Goal: Use online tool/utility

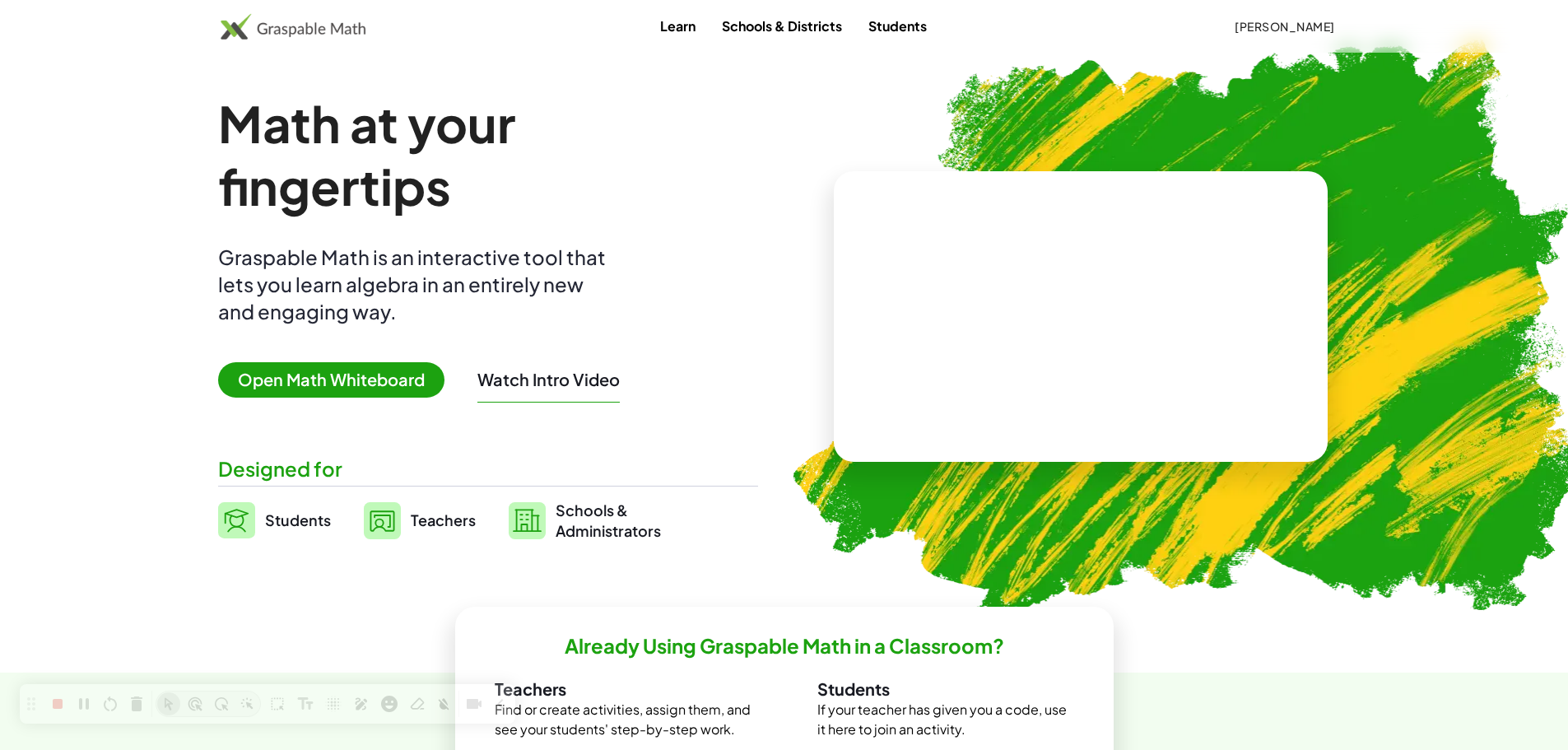
click at [355, 383] on span "Open Math Whiteboard" at bounding box center [331, 379] width 226 height 35
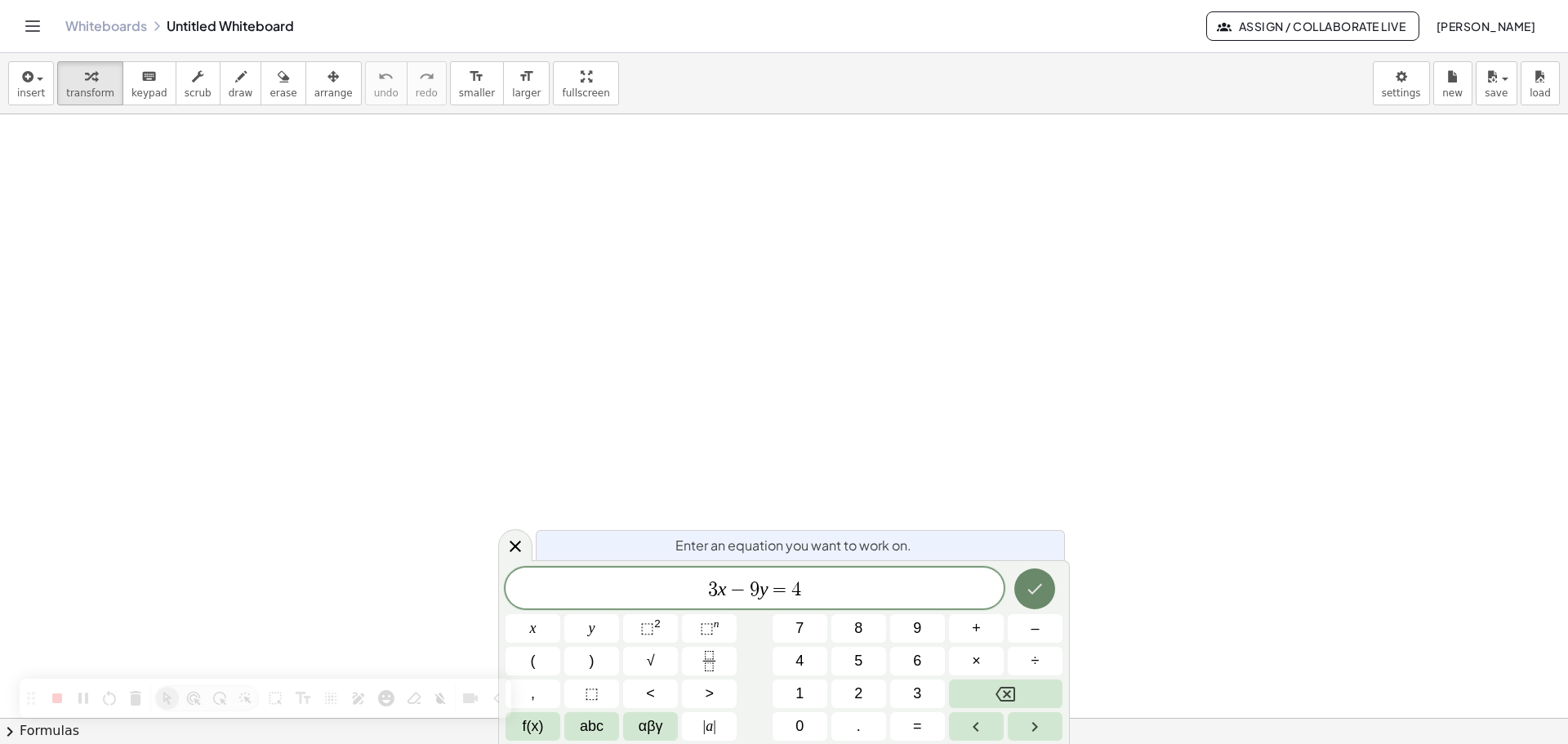
click at [1044, 586] on icon "Done" at bounding box center [1035, 589] width 20 height 20
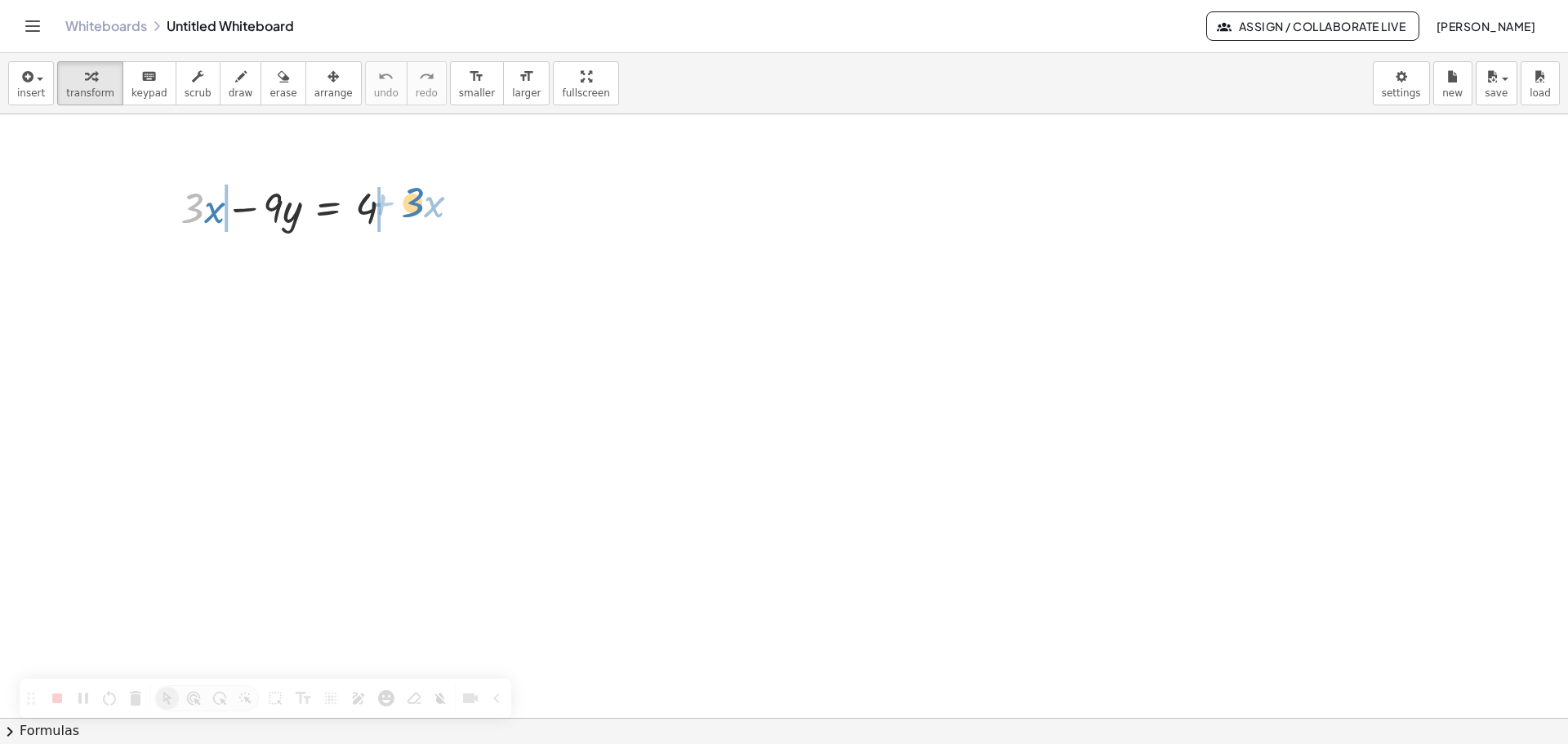
drag, startPoint x: 197, startPoint y: 218, endPoint x: 417, endPoint y: 212, distance: 220.1
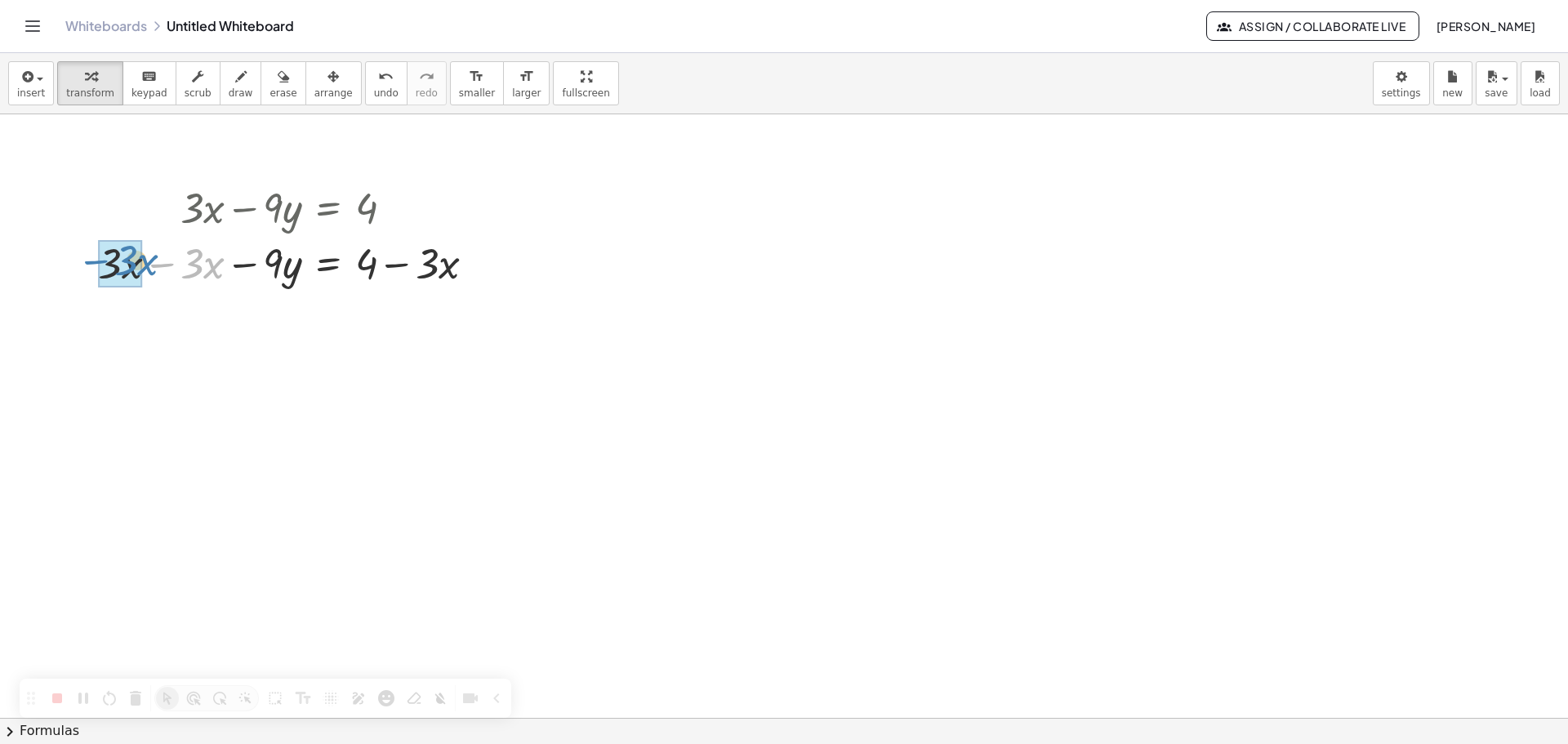
drag, startPoint x: 163, startPoint y: 266, endPoint x: 60, endPoint y: 268, distance: 103.0
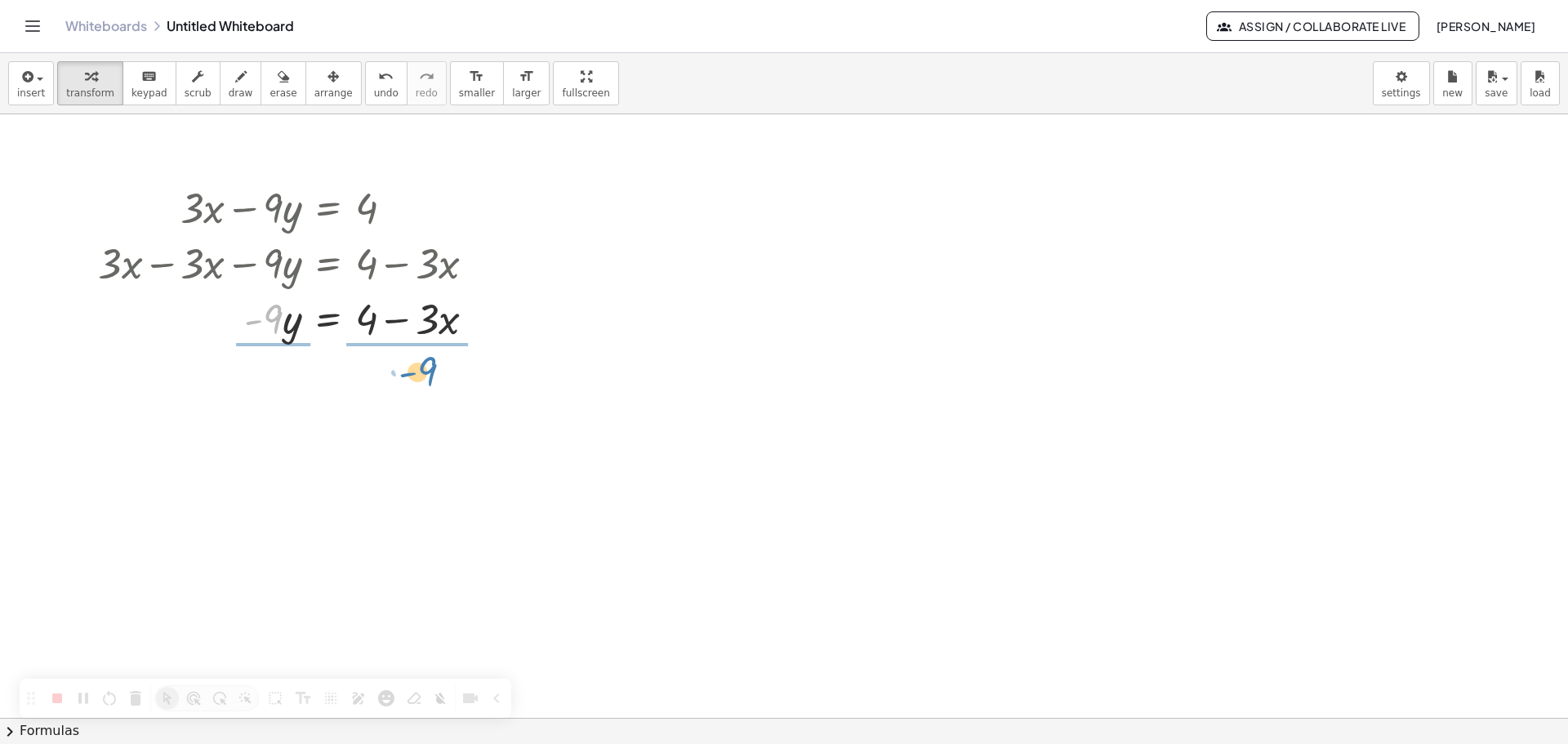
drag, startPoint x: 277, startPoint y: 316, endPoint x: 431, endPoint y: 369, distance: 162.9
drag, startPoint x: 285, startPoint y: 408, endPoint x: 279, endPoint y: 379, distance: 29.6
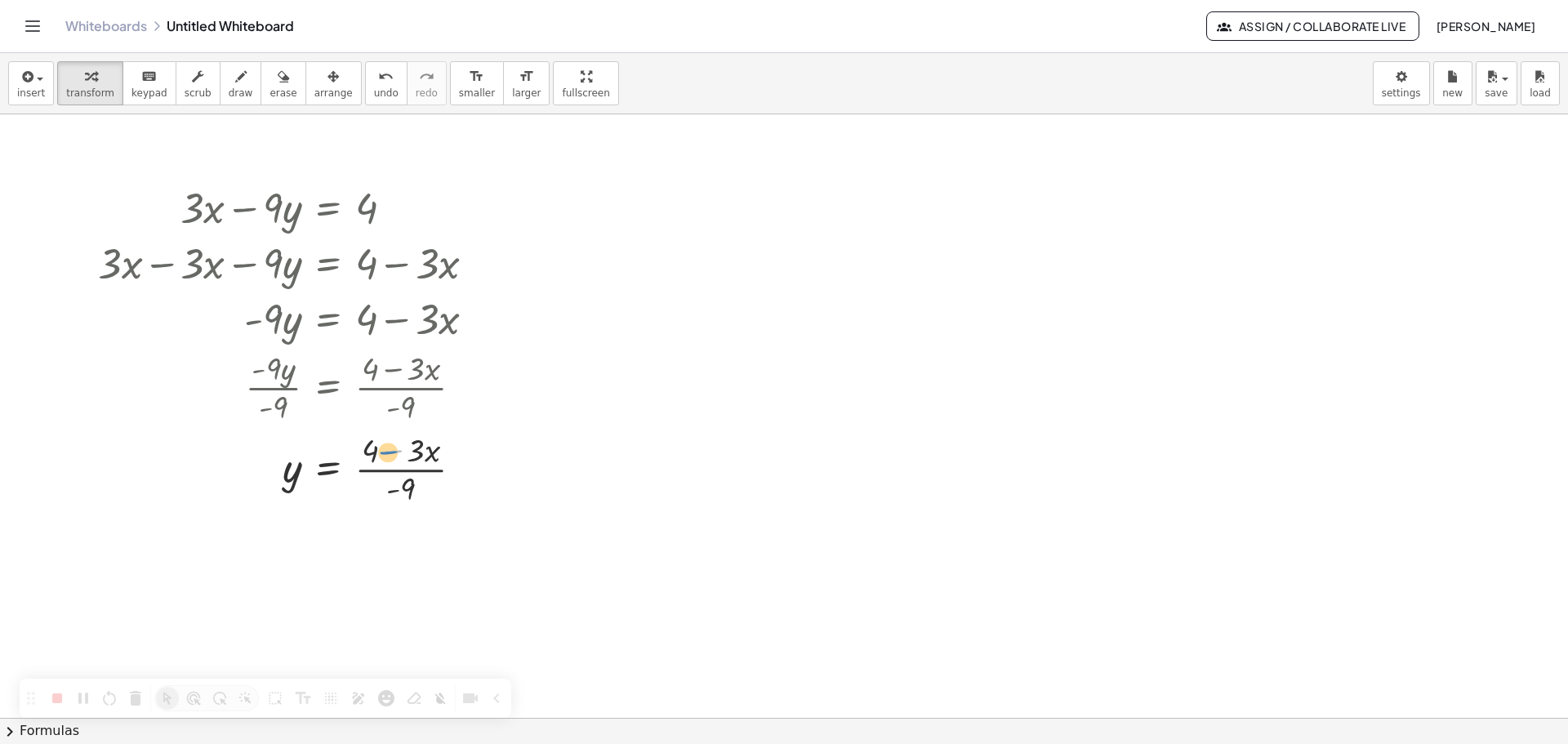
click at [392, 450] on div at bounding box center [293, 468] width 407 height 82
drag, startPoint x: 394, startPoint y: 449, endPoint x: 495, endPoint y: 455, distance: 101.2
click at [495, 455] on div at bounding box center [293, 468] width 407 height 82
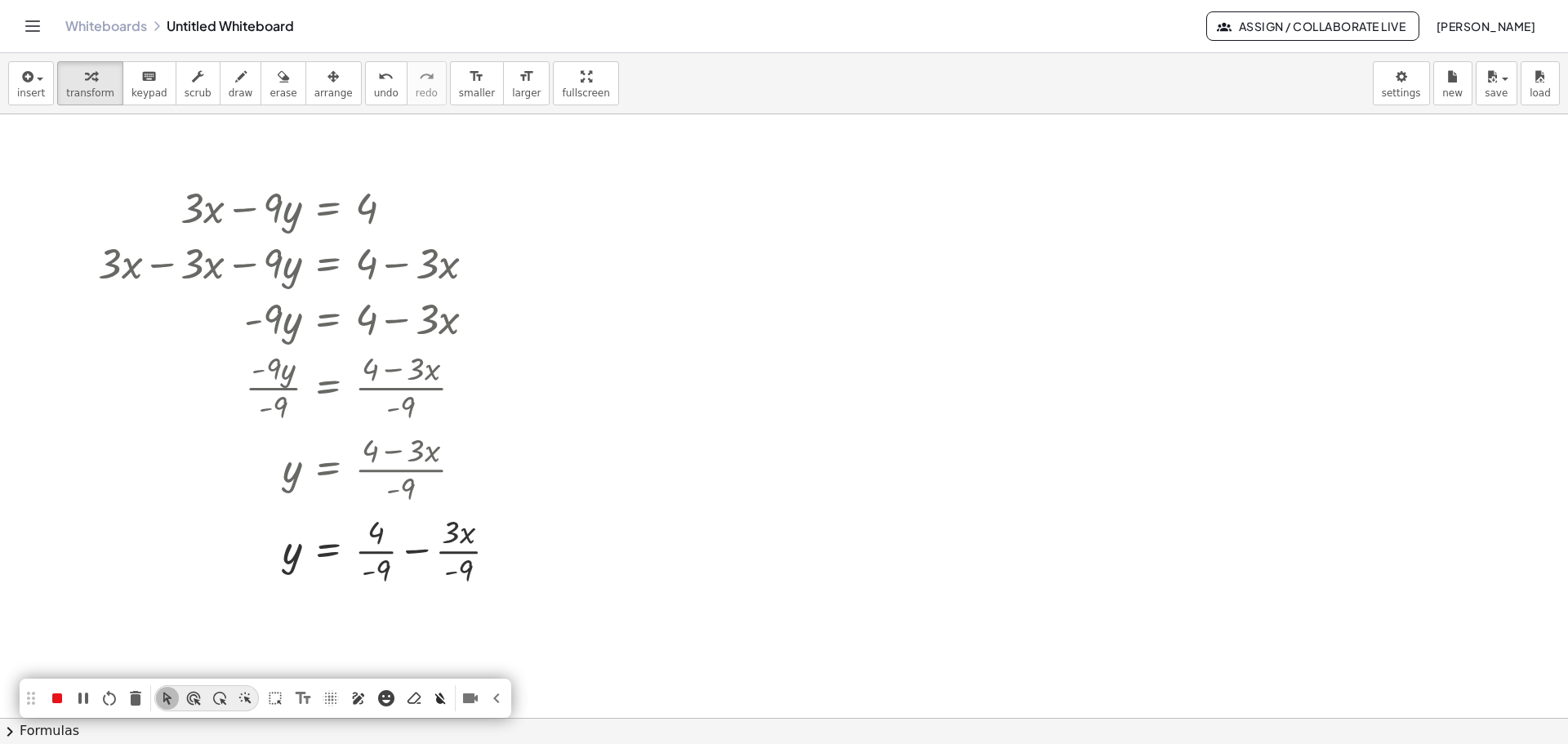
click at [358, 698] on icon "Pen (Alt+P)" at bounding box center [358, 698] width 12 height 12
click at [293, 698] on span at bounding box center [293, 698] width 0 height 0
click at [397, 696] on icon "Clear All (Alt+Z)" at bounding box center [392, 697] width 10 height 11
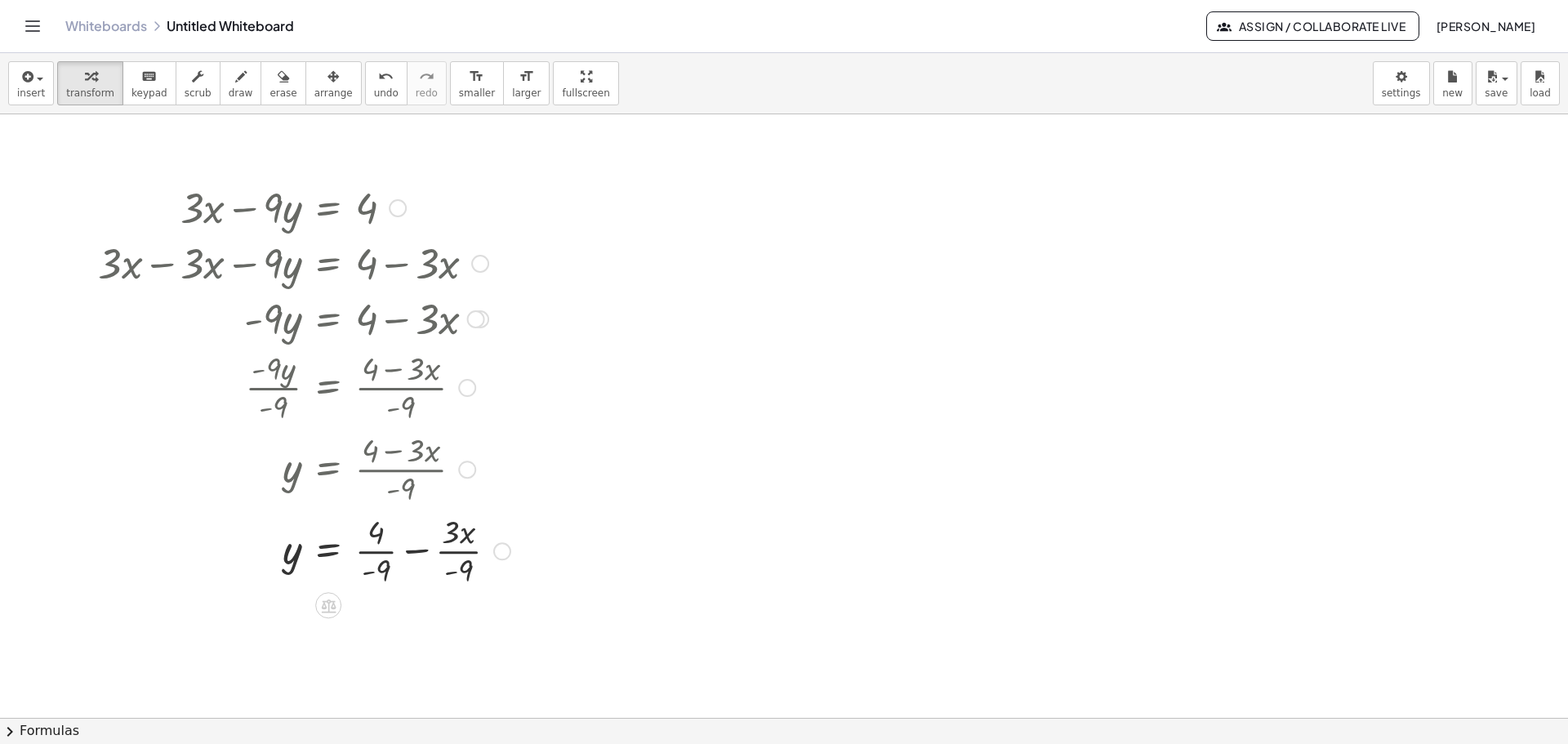
click at [455, 553] on div at bounding box center [304, 550] width 429 height 82
click at [455, 553] on div at bounding box center [303, 550] width 427 height 82
